Goal: Entertainment & Leisure: Consume media (video, audio)

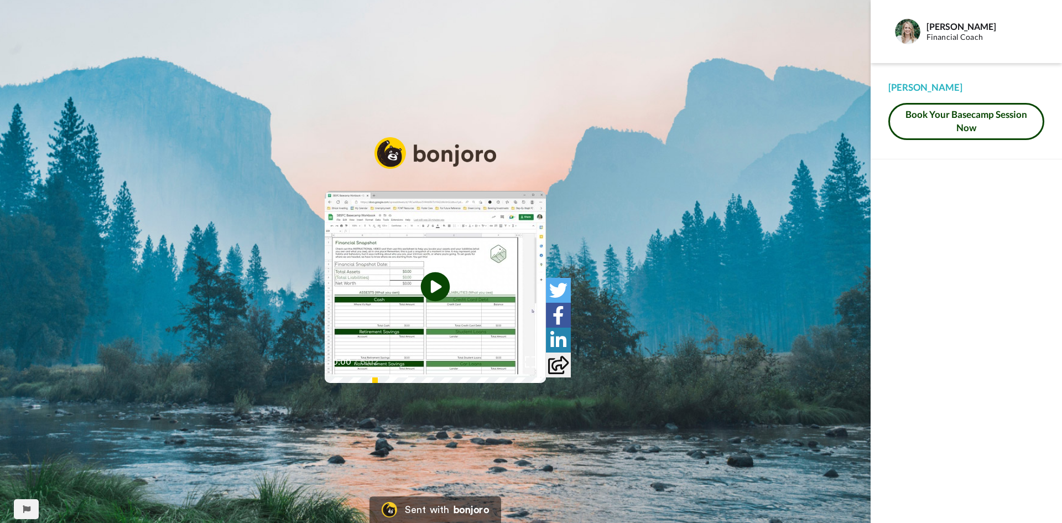
click at [422, 290] on icon at bounding box center [435, 286] width 29 height 29
click at [537, 367] on img at bounding box center [531, 362] width 12 height 12
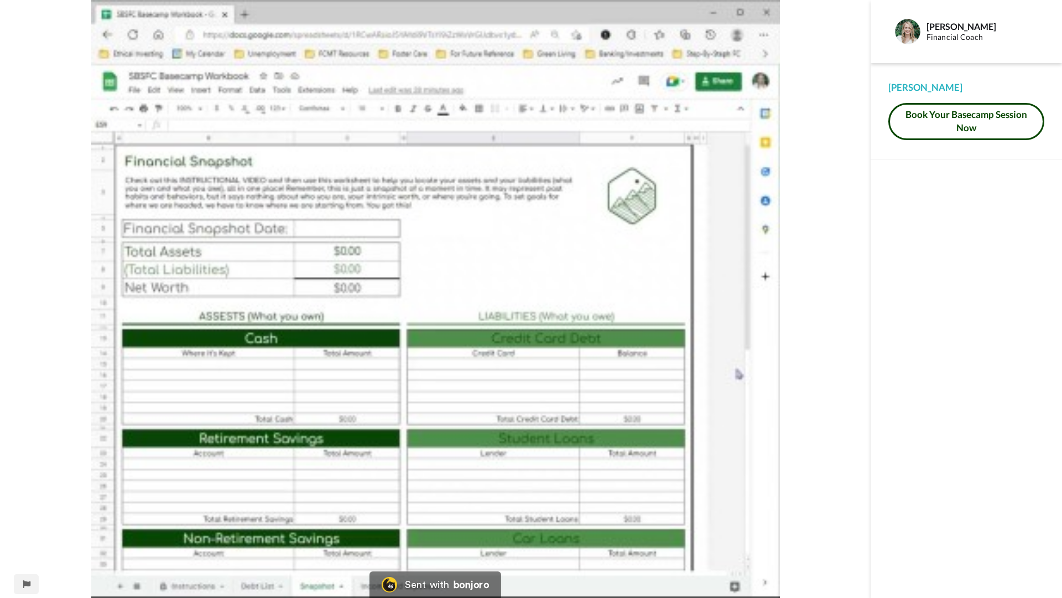
click at [561, 396] on video at bounding box center [435, 299] width 871 height 598
click at [548, 335] on video at bounding box center [435, 299] width 871 height 598
click at [580, 337] on video at bounding box center [435, 299] width 871 height 598
click at [184, 412] on video at bounding box center [435, 299] width 871 height 598
click at [111, 522] on video at bounding box center [435, 299] width 871 height 598
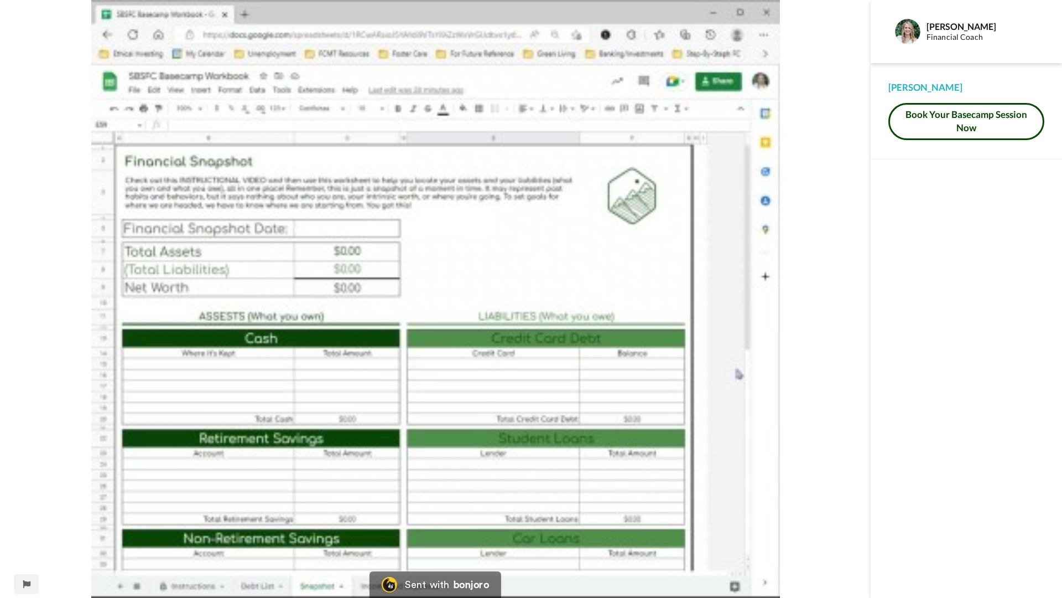
click at [455, 409] on video at bounding box center [435, 299] width 871 height 598
click at [656, 318] on video at bounding box center [435, 299] width 871 height 598
click at [651, 340] on video at bounding box center [435, 299] width 871 height 598
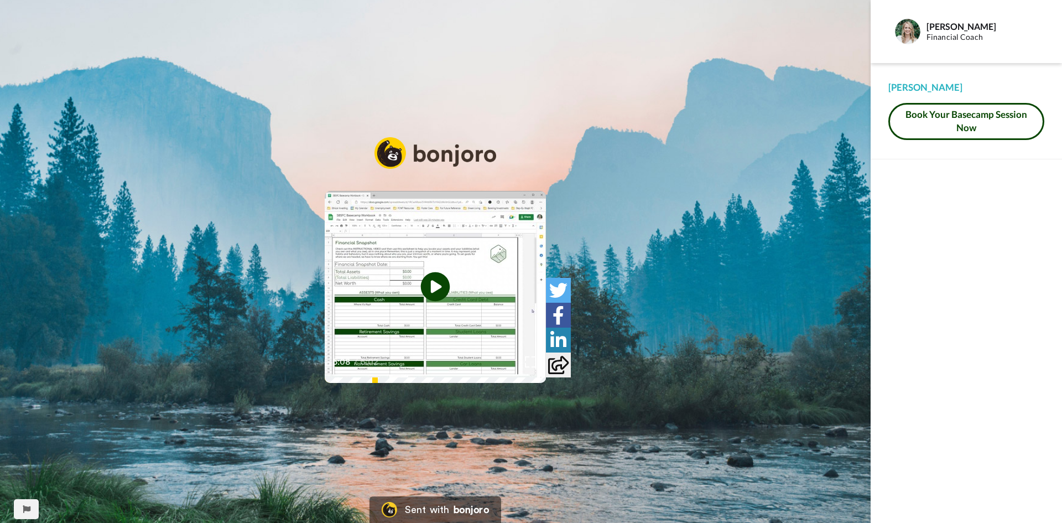
click at [438, 297] on icon at bounding box center [435, 286] width 29 height 29
click at [537, 367] on img at bounding box center [531, 362] width 12 height 12
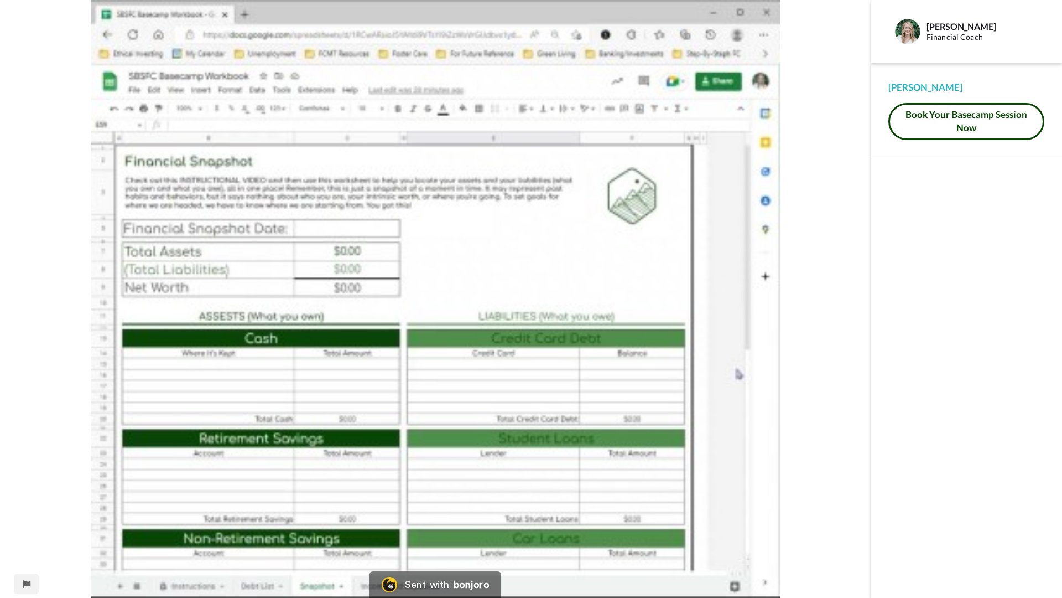
click at [350, 154] on video at bounding box center [435, 299] width 871 height 598
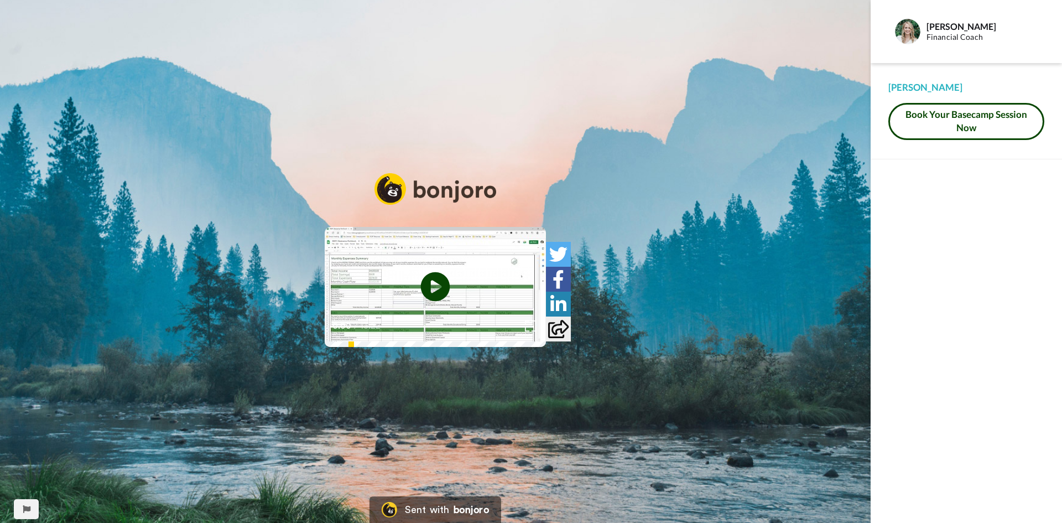
click at [428, 291] on icon at bounding box center [435, 286] width 29 height 29
click at [538, 334] on div at bounding box center [530, 326] width 16 height 16
click at [537, 331] on img at bounding box center [531, 326] width 12 height 12
